Goal: Book appointment/travel/reservation

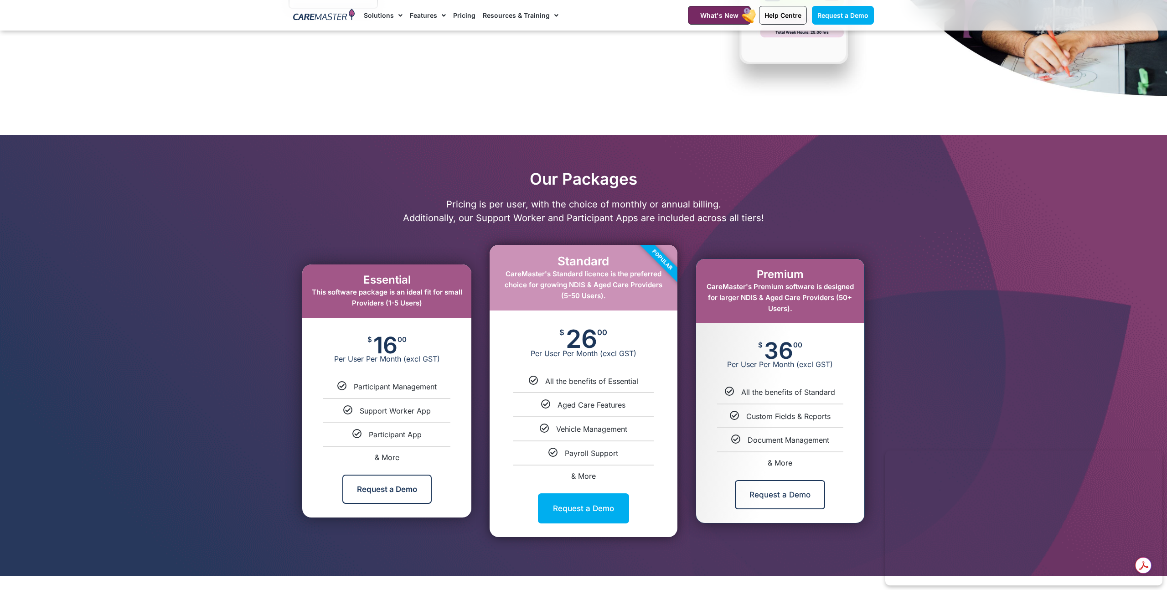
click at [784, 464] on span "& More" at bounding box center [780, 462] width 25 height 9
select select "***"
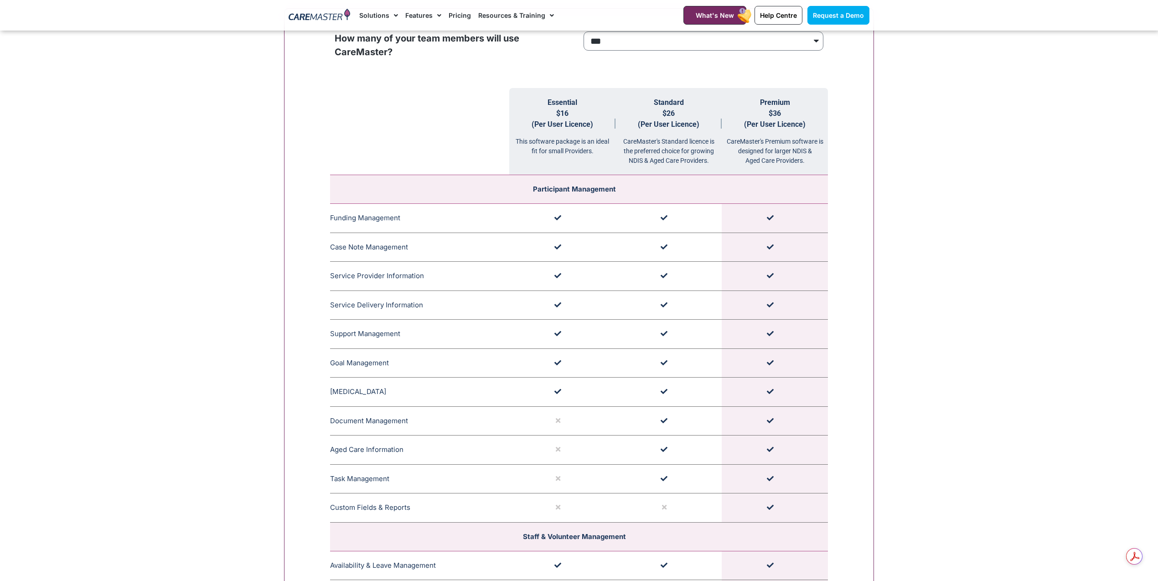
scroll to position [935, 0]
